Goal: Use online tool/utility

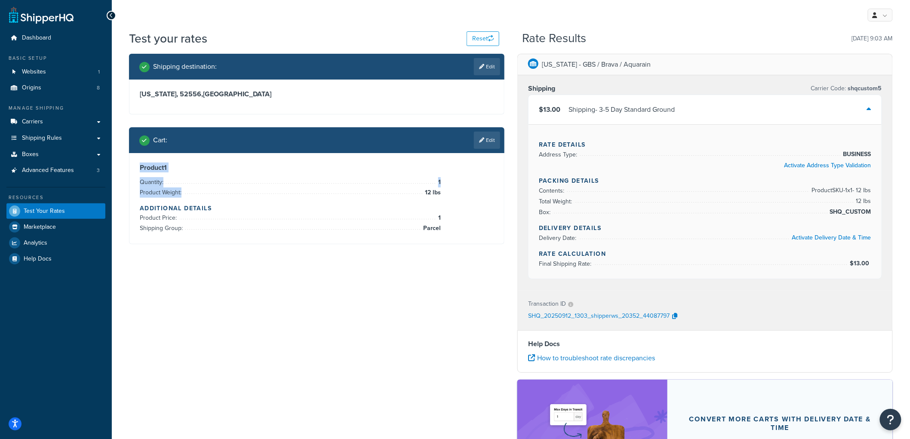
drag, startPoint x: 448, startPoint y: 194, endPoint x: 142, endPoint y: 160, distance: 308.0
click at [142, 160] on div "Product 1 Quantity: 1 Product Weight: 12 lbs Additional Details Product Price: …" at bounding box center [316, 198] width 375 height 91
click at [143, 161] on div "Product 1 Quantity: 1 Product Weight: 12 lbs Additional Details Product Price: …" at bounding box center [316, 198] width 375 height 91
click at [138, 164] on div "Product 1 Quantity: 1 Product Weight: 12 lbs Additional Details Product Price: …" at bounding box center [316, 198] width 375 height 91
drag, startPoint x: 136, startPoint y: 165, endPoint x: 459, endPoint y: 241, distance: 332.1
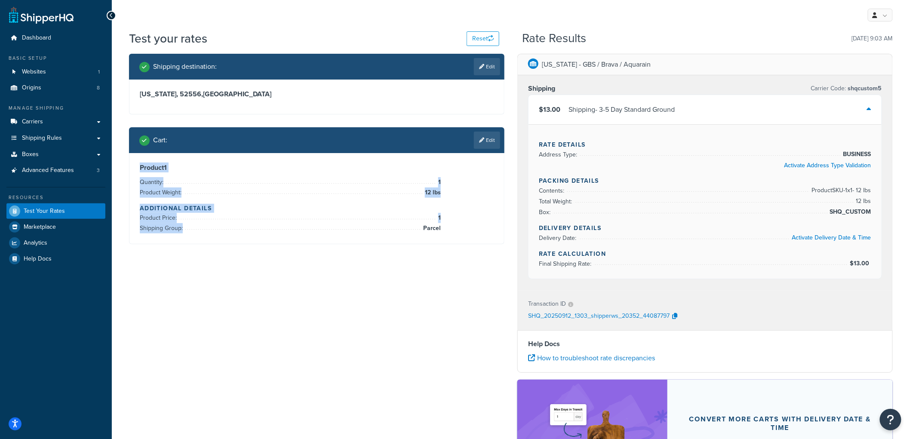
click at [459, 241] on div "Product 1 Quantity: 1 Product Weight: 12 lbs Additional Details Product Price: …" at bounding box center [316, 198] width 375 height 91
drag, startPoint x: 443, startPoint y: 229, endPoint x: 438, endPoint y: 231, distance: 5.8
click at [438, 231] on div "Product 1 Quantity: 1 Product Weight: 12 lbs Additional Details Product Price: …" at bounding box center [317, 198] width 354 height 70
click at [439, 232] on span "Parcel" at bounding box center [431, 228] width 20 height 10
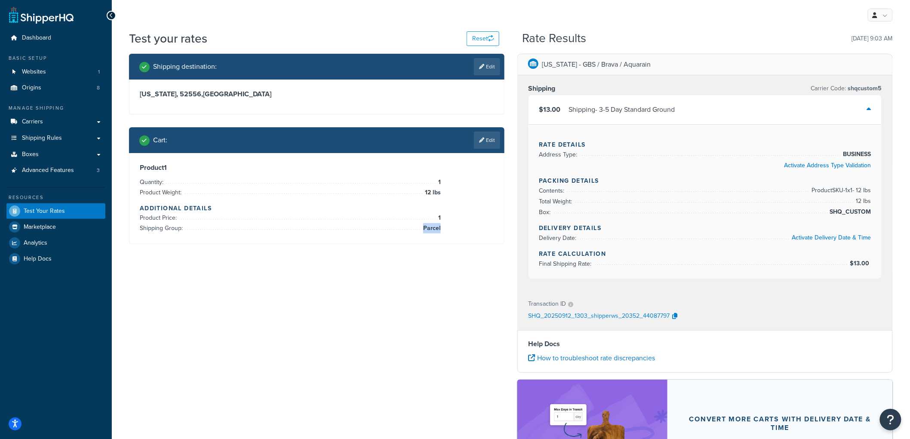
click at [439, 232] on span "Parcel" at bounding box center [431, 228] width 20 height 10
click at [476, 230] on div "Product 1 Quantity: 1 Product Weight: 12 lbs Additional Details Product Price: …" at bounding box center [317, 198] width 354 height 70
